Goal: Task Accomplishment & Management: Manage account settings

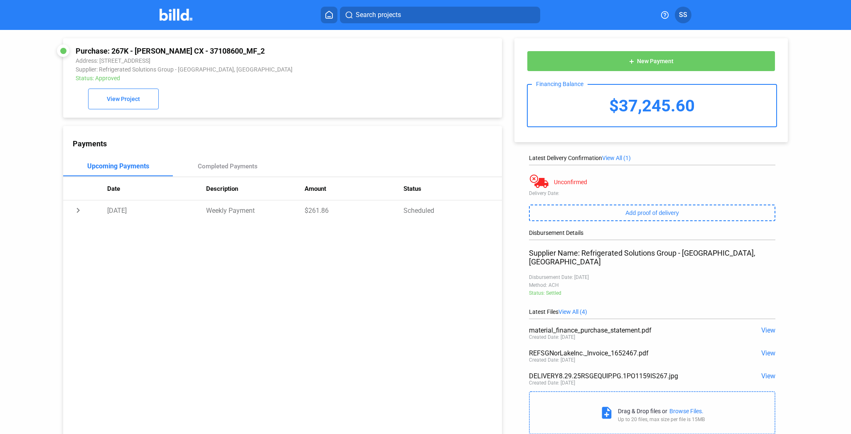
scroll to position [26, 0]
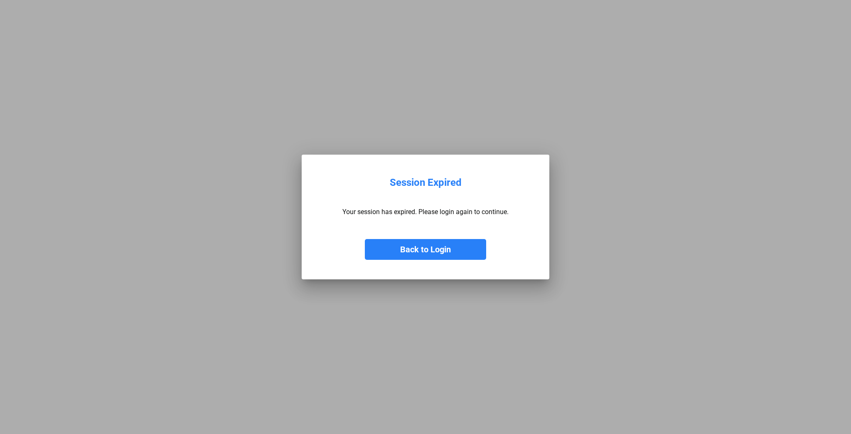
click at [437, 249] on button "Back to Login" at bounding box center [425, 249] width 121 height 21
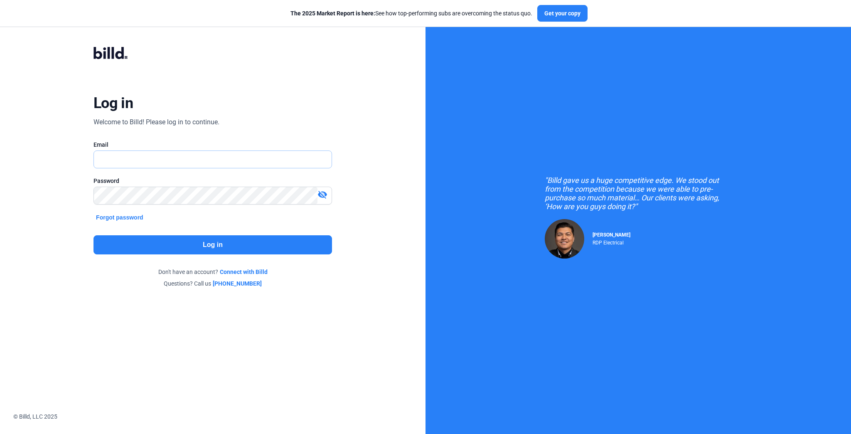
type input "[EMAIL_ADDRESS][DOMAIN_NAME]"
click at [191, 159] on input "[EMAIL_ADDRESS][DOMAIN_NAME]" at bounding box center [208, 159] width 228 height 17
click at [221, 242] on button "Log in" at bounding box center [212, 244] width 238 height 19
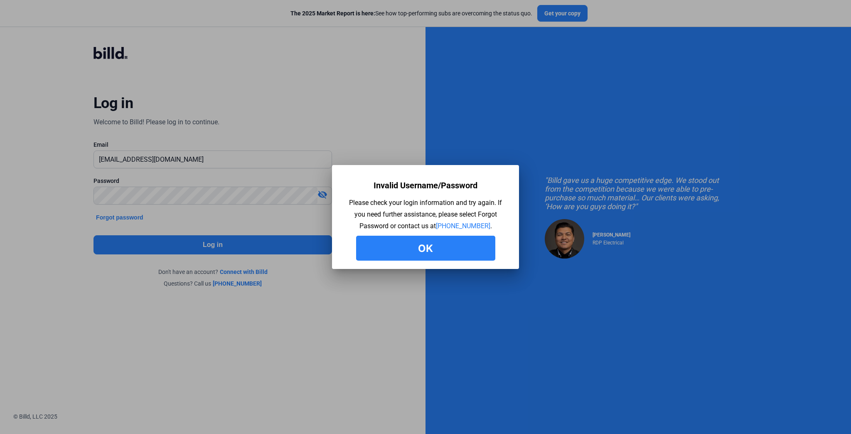
click at [428, 247] on button "Ok" at bounding box center [425, 248] width 139 height 25
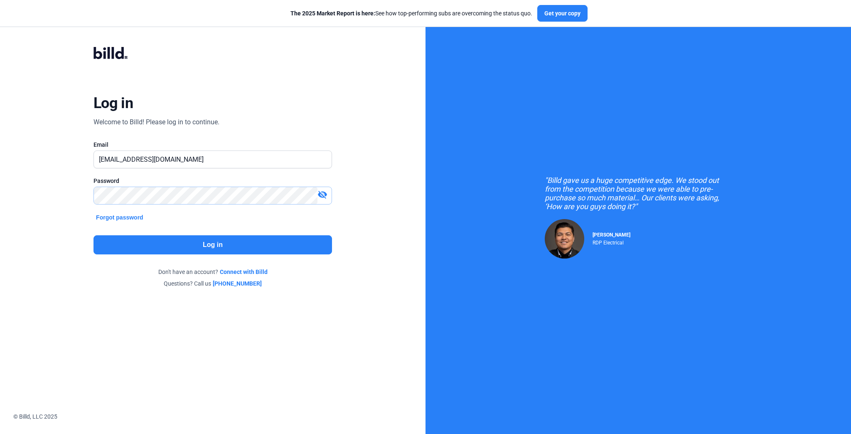
click at [58, 186] on div "Log in Welcome to Billd! Please log in to continue. Email accounting@airlogix.c…" at bounding box center [212, 167] width 425 height 334
click at [216, 242] on button "Log in" at bounding box center [212, 244] width 238 height 19
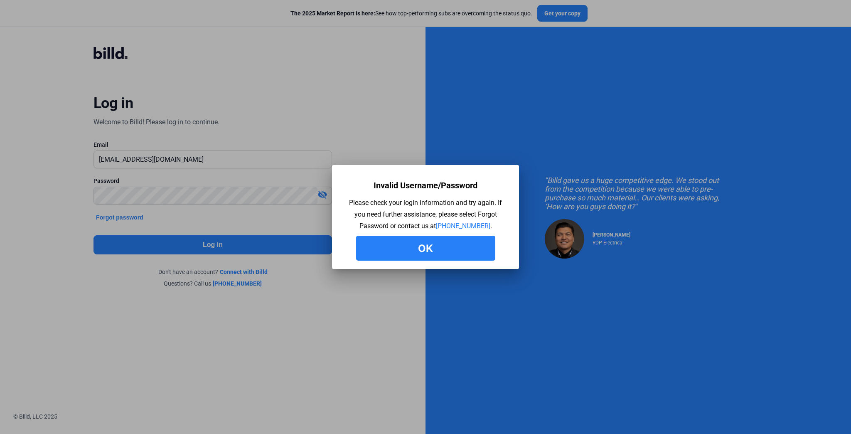
click at [435, 246] on button "Ok" at bounding box center [425, 248] width 139 height 25
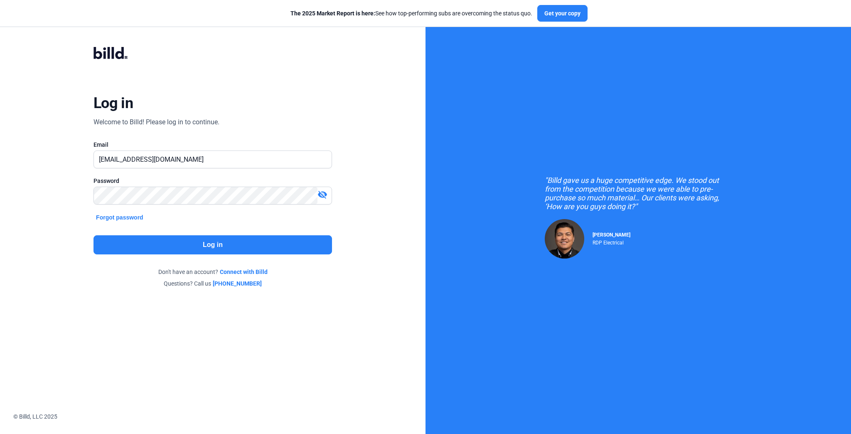
click at [117, 219] on button "Forgot password" at bounding box center [119, 217] width 52 height 9
type input "[EMAIL_ADDRESS][DOMAIN_NAME]"
click at [247, 243] on button "Log in" at bounding box center [212, 244] width 238 height 19
